Goal: Task Accomplishment & Management: Manage account settings

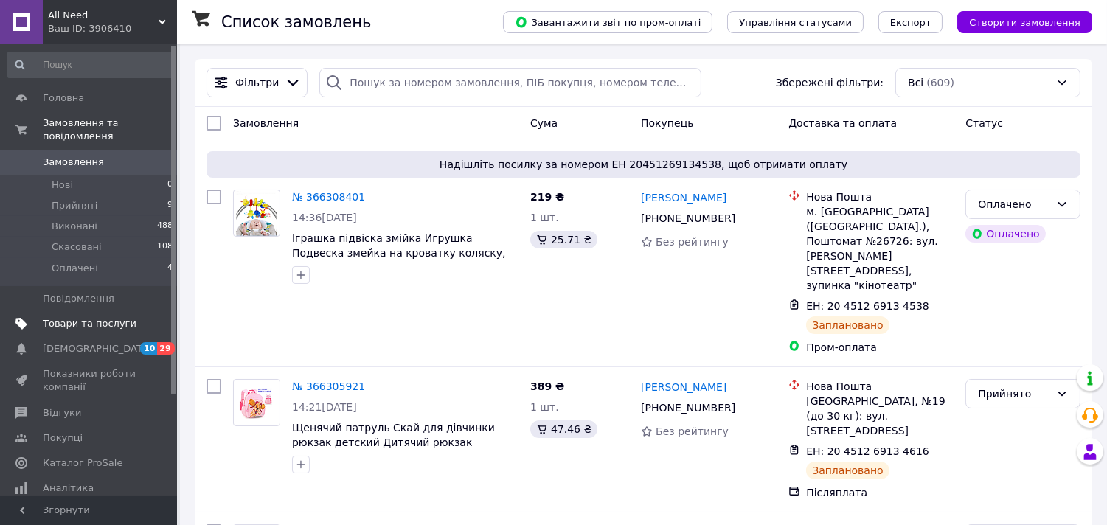
click at [85, 317] on span "Товари та послуги" at bounding box center [90, 323] width 94 height 13
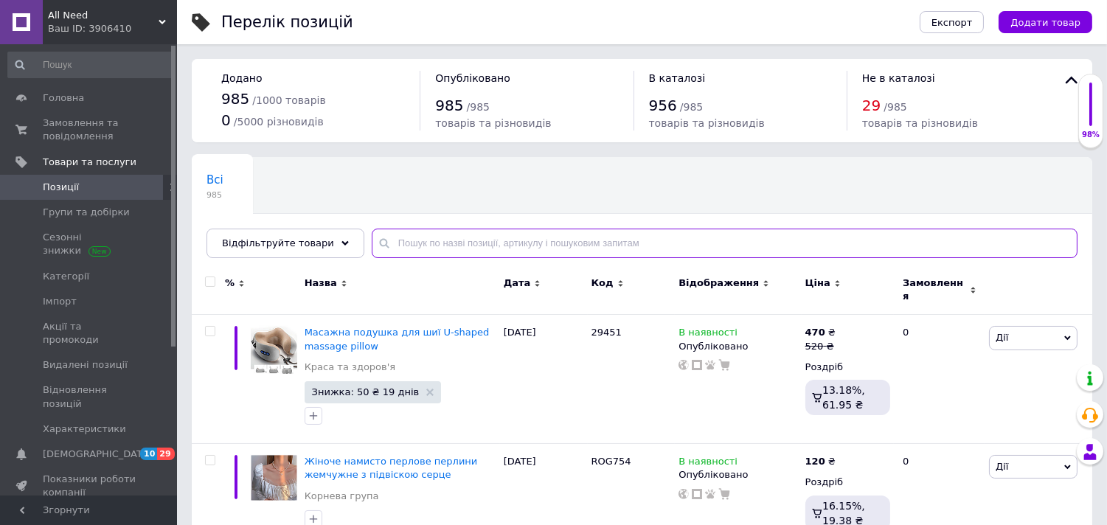
click at [440, 236] on input "text" at bounding box center [725, 243] width 706 height 29
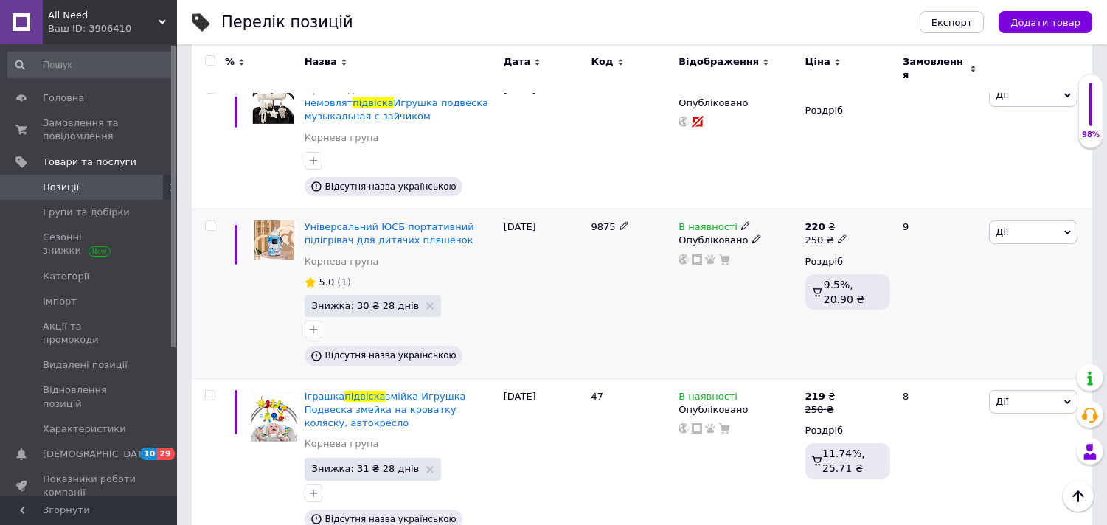
scroll to position [682, 0]
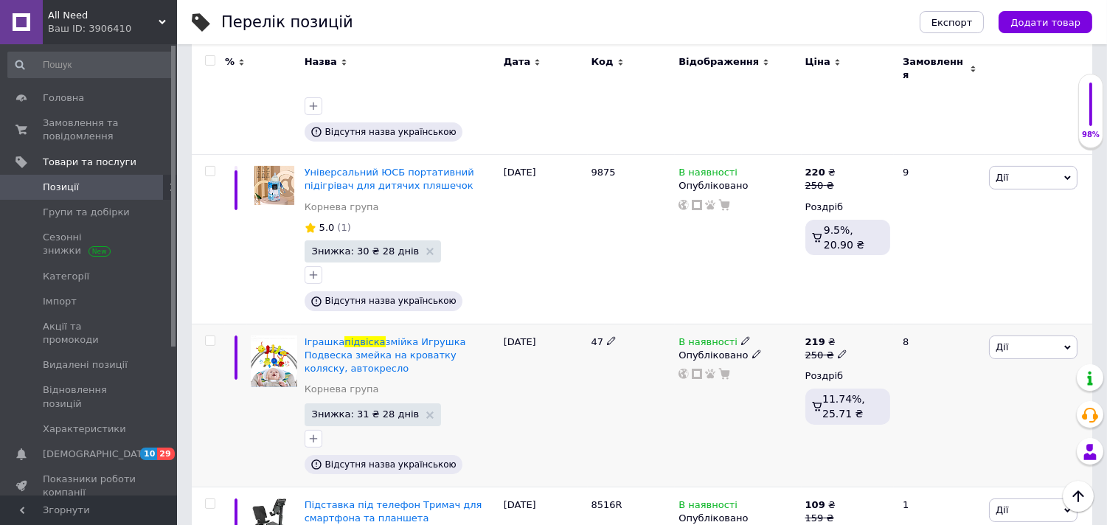
type input "підвіска"
click at [741, 336] on icon at bounding box center [745, 340] width 9 height 9
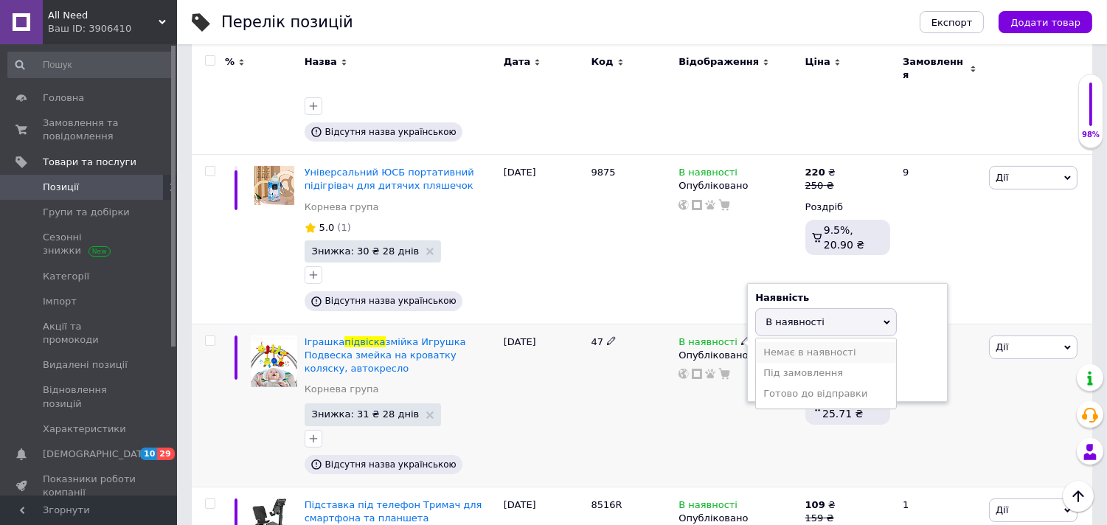
click at [769, 342] on li "Немає в наявності" at bounding box center [826, 352] width 140 height 21
click at [634, 362] on div "47" at bounding box center [632, 405] width 88 height 163
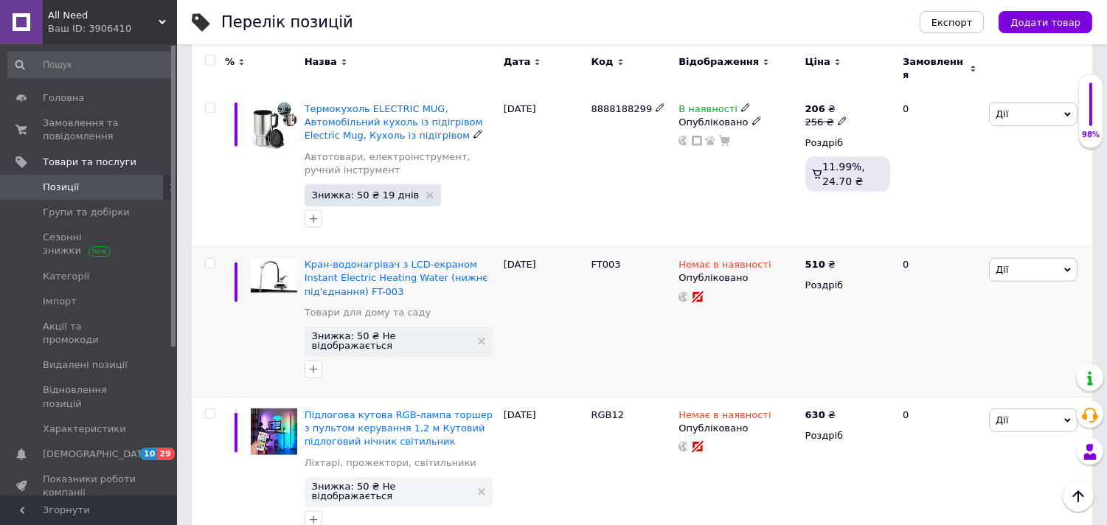
scroll to position [3277, 0]
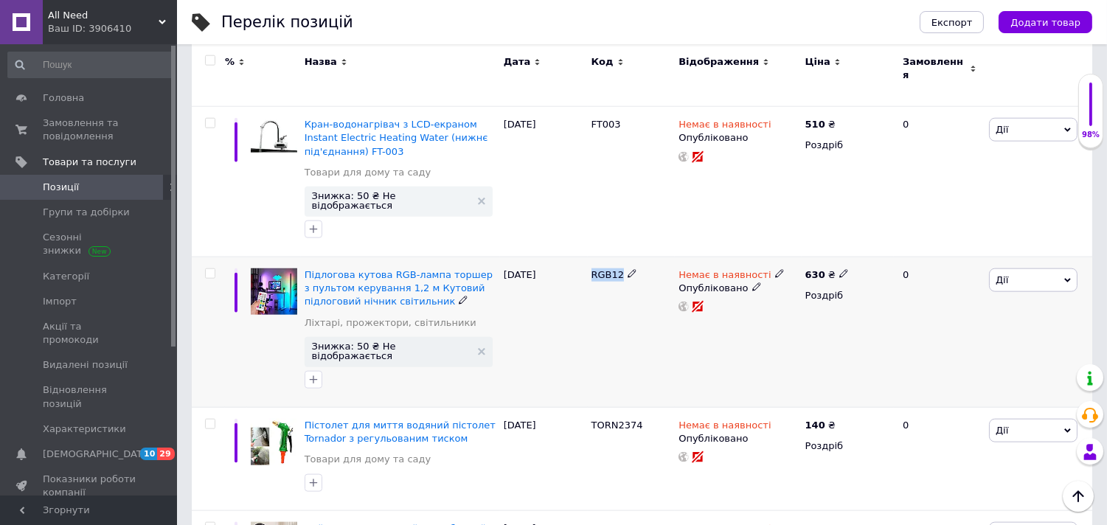
drag, startPoint x: 591, startPoint y: 131, endPoint x: 617, endPoint y: 134, distance: 26.8
click at [617, 257] on div "RGB12" at bounding box center [632, 332] width 88 height 150
copy span "RGB12"
drag, startPoint x: 587, startPoint y: 274, endPoint x: 634, endPoint y: 278, distance: 47.3
click at [634, 408] on div "TORN2374" at bounding box center [632, 459] width 88 height 103
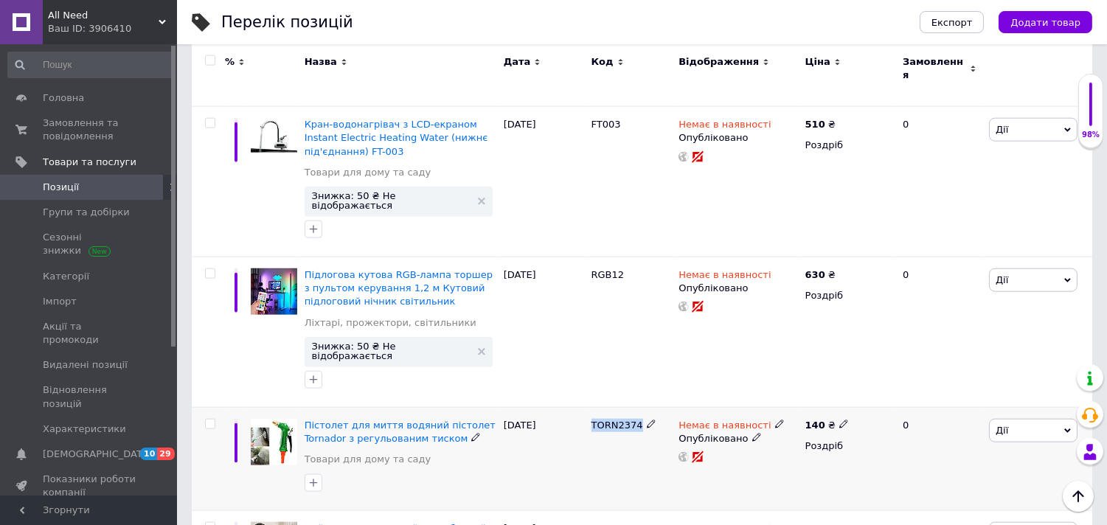
copy span "TORN2374"
click at [1010, 419] on span "Дії" at bounding box center [1033, 431] width 88 height 24
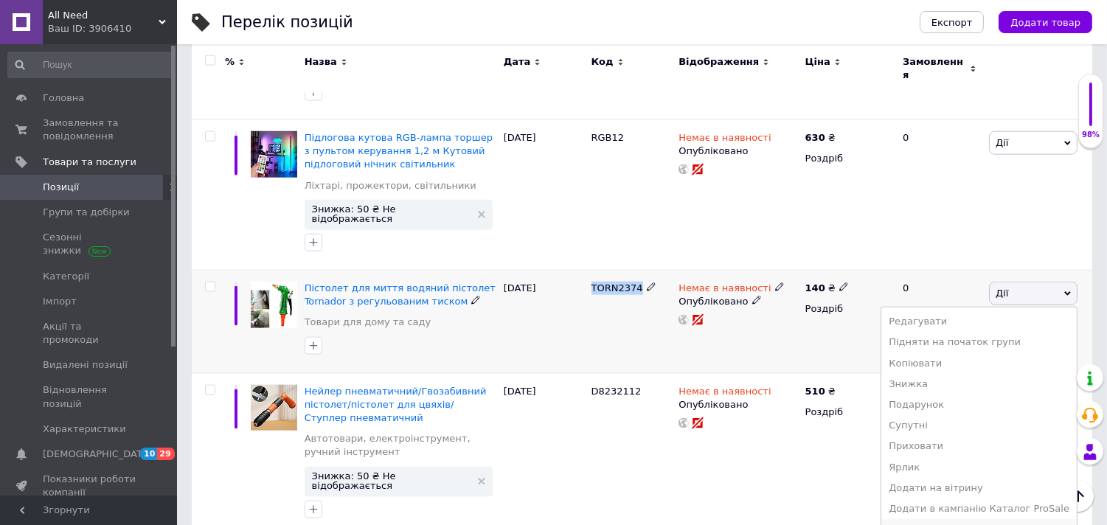
click at [937, 519] on li "Видалити" at bounding box center [978, 529] width 195 height 21
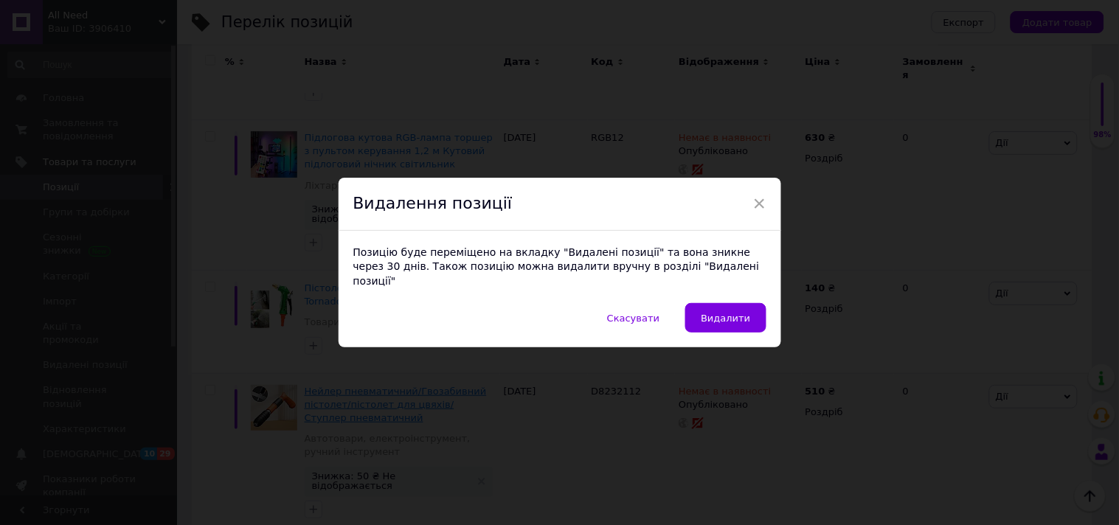
drag, startPoint x: 713, startPoint y: 305, endPoint x: 367, endPoint y: 258, distance: 349.8
click at [714, 313] on span "Видалити" at bounding box center [725, 318] width 49 height 11
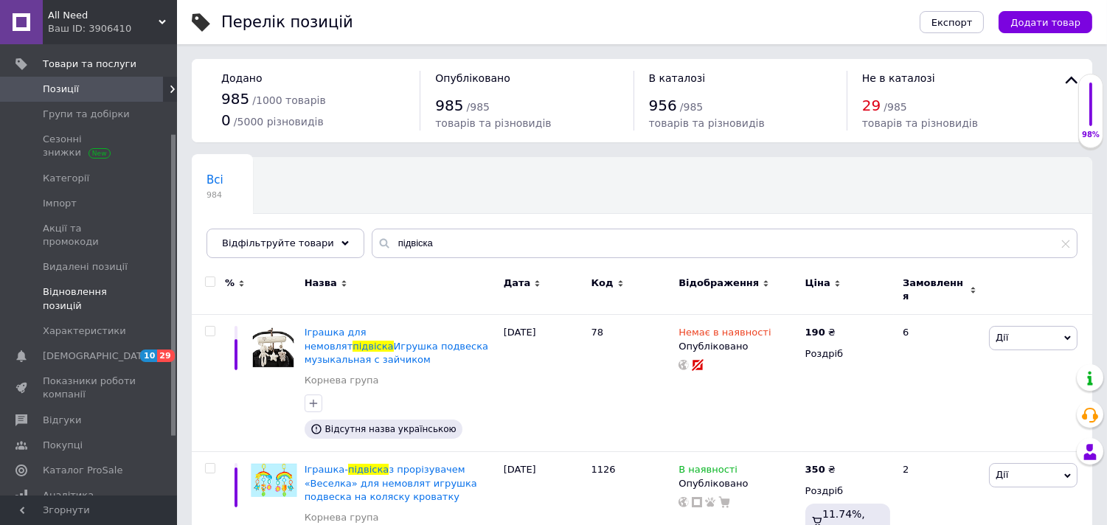
scroll to position [136, 0]
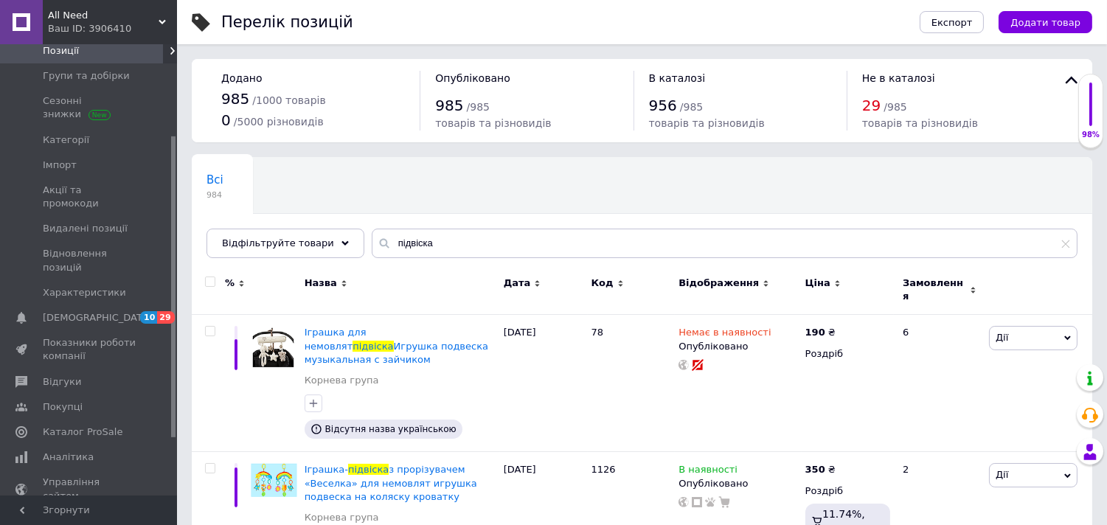
click at [91, 515] on span "Гаманець компанії" at bounding box center [90, 528] width 94 height 27
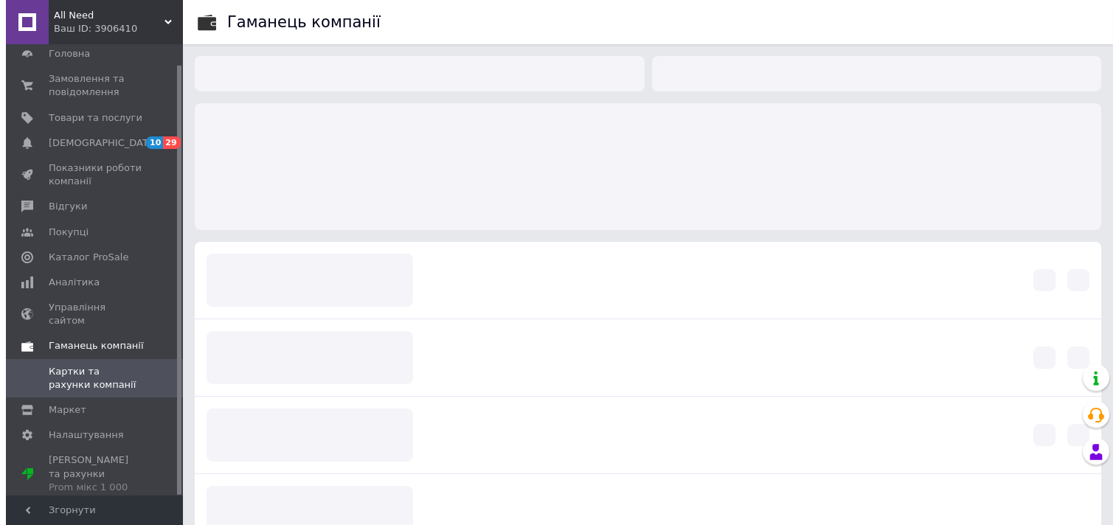
scroll to position [21, 0]
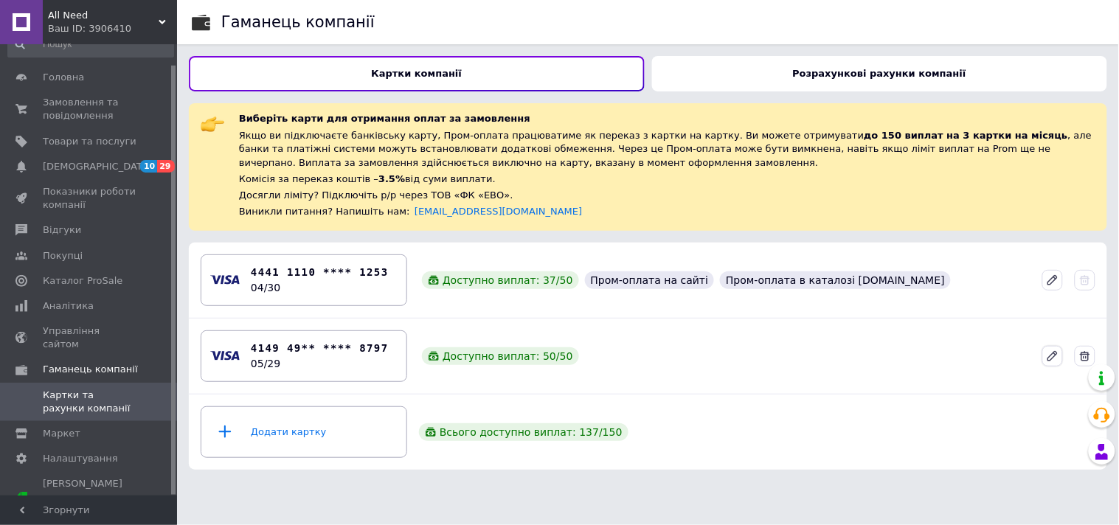
click at [1052, 353] on icon at bounding box center [1052, 355] width 9 height 9
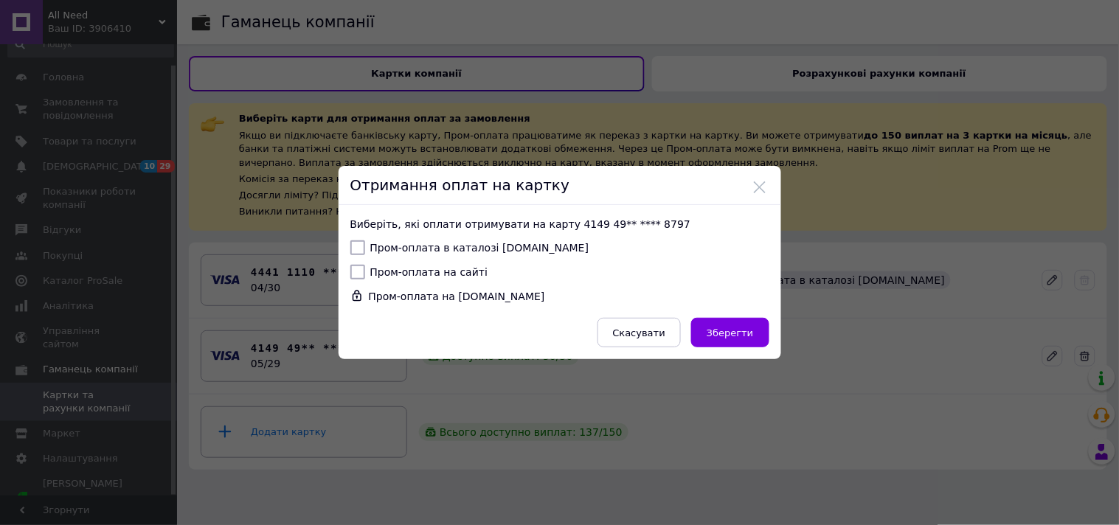
click at [355, 247] on input "Пром-оплата в каталозі Prom.ua" at bounding box center [357, 247] width 15 height 15
checkbox input "true"
click at [355, 271] on input "Пром-оплата на сайті" at bounding box center [357, 272] width 15 height 15
checkbox input "true"
click at [724, 334] on span "Зберегти" at bounding box center [729, 332] width 46 height 11
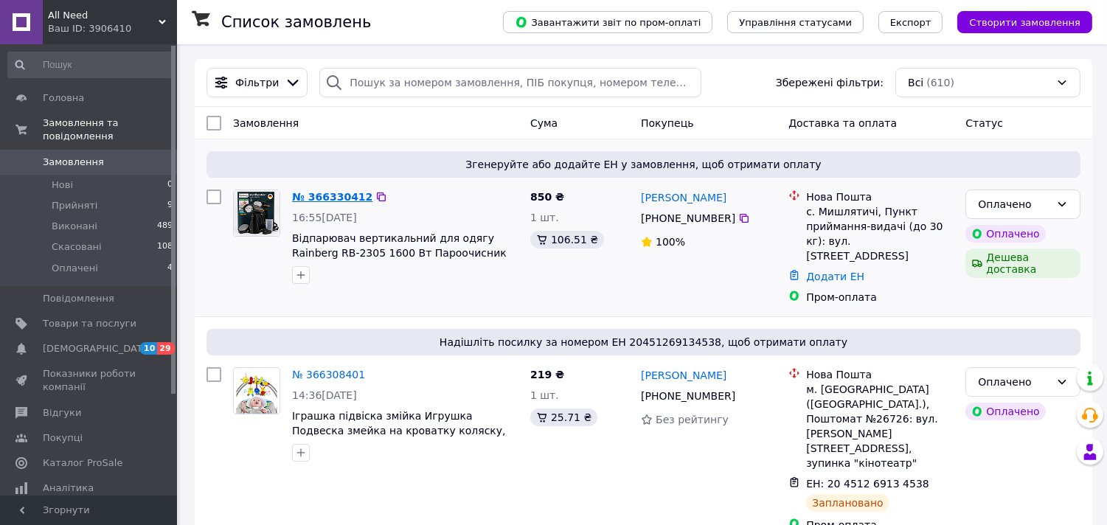
click at [330, 201] on link "№ 366330412" at bounding box center [332, 197] width 80 height 12
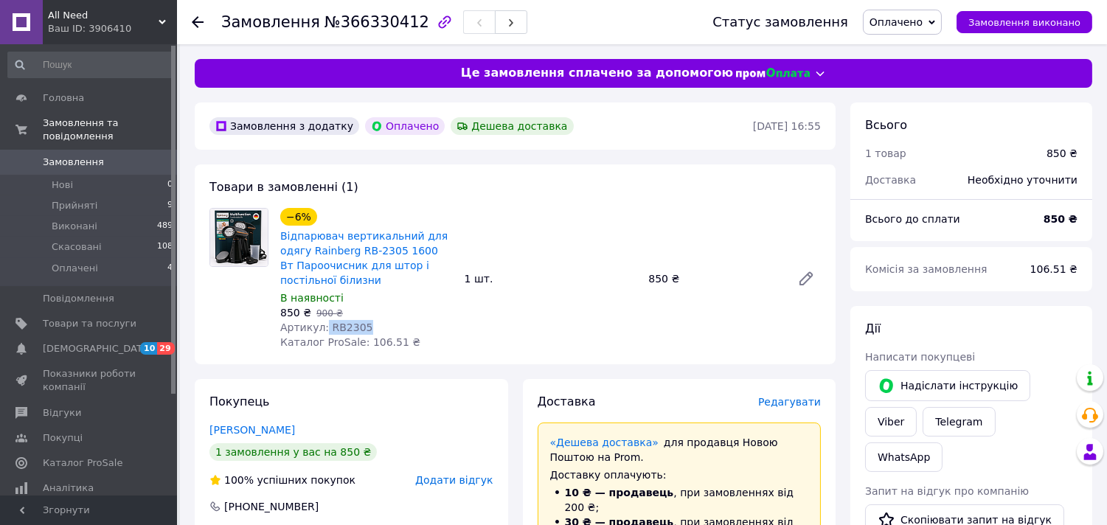
drag, startPoint x: 322, startPoint y: 325, endPoint x: 360, endPoint y: 327, distance: 38.4
click at [360, 327] on div "Артикул: RB2305" at bounding box center [366, 327] width 173 height 15
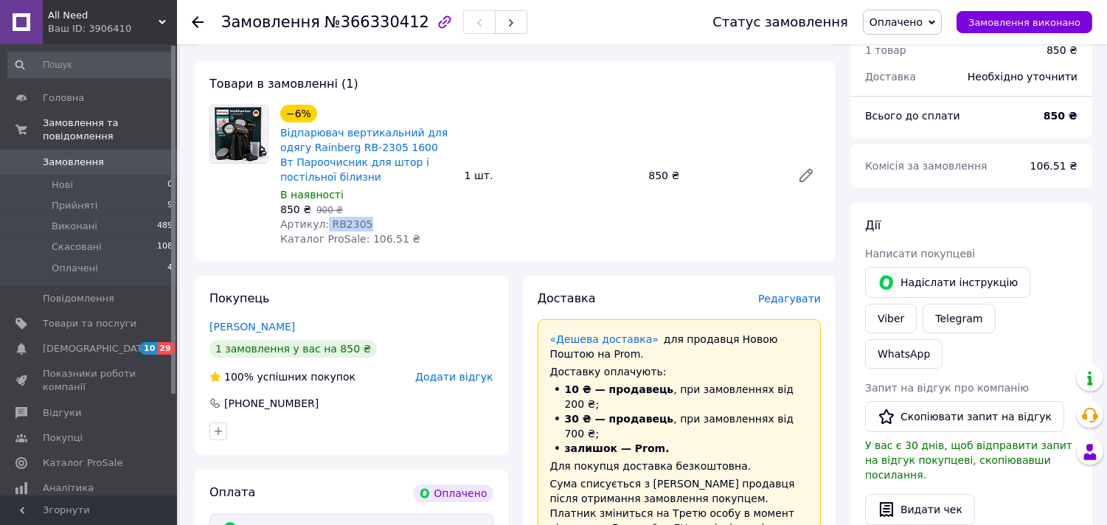
scroll to position [136, 0]
